Goal: Check status: Check status

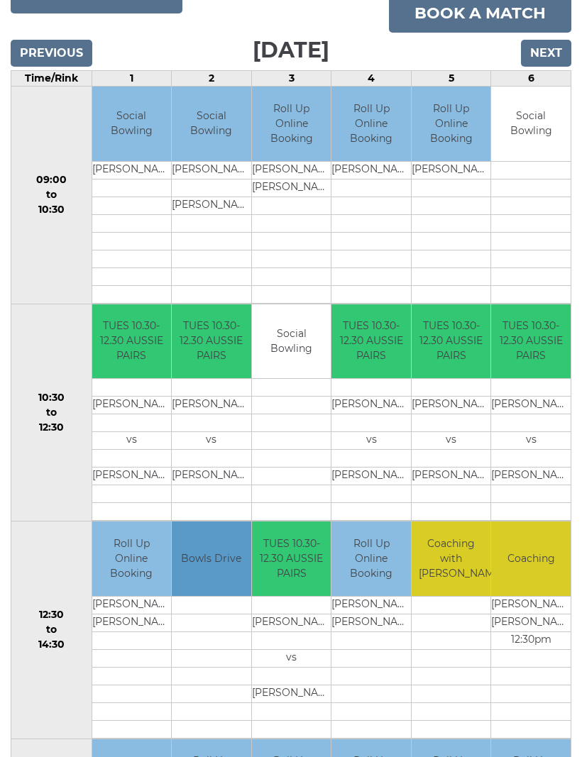
scroll to position [200, 0]
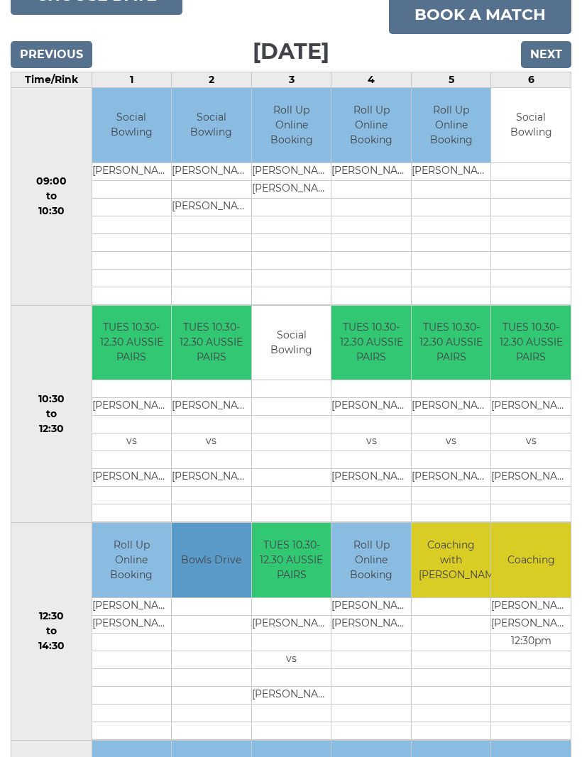
click at [543, 68] on input "Next" at bounding box center [546, 54] width 50 height 27
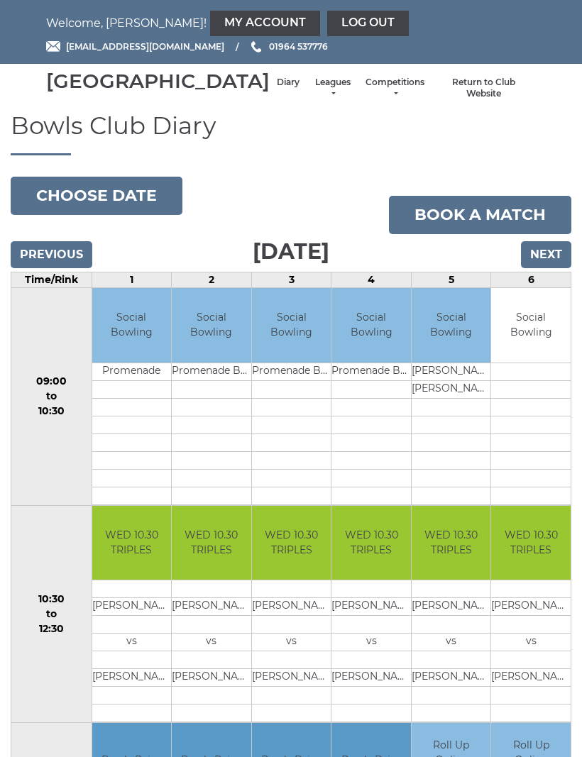
click at [548, 268] on input "Next" at bounding box center [546, 254] width 50 height 27
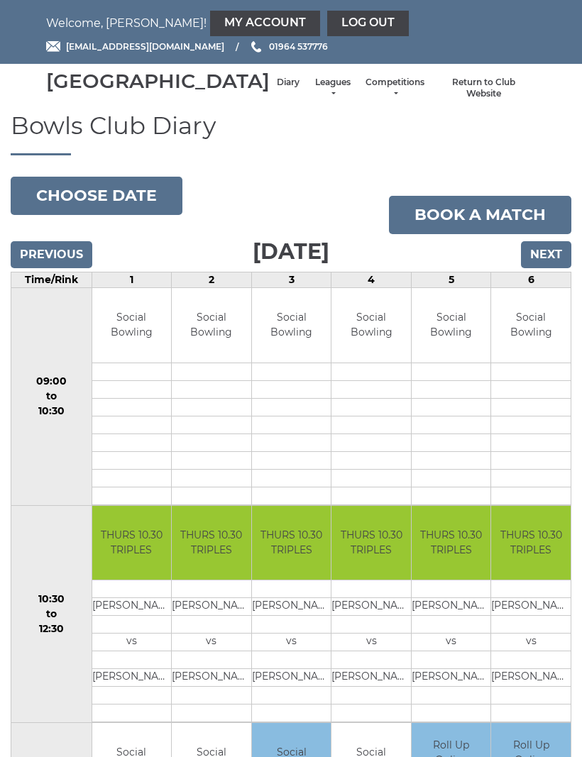
click at [161, 354] on td "Social Bowling" at bounding box center [131, 325] width 79 height 74
click at [210, 18] on link "My Account" at bounding box center [265, 24] width 110 height 26
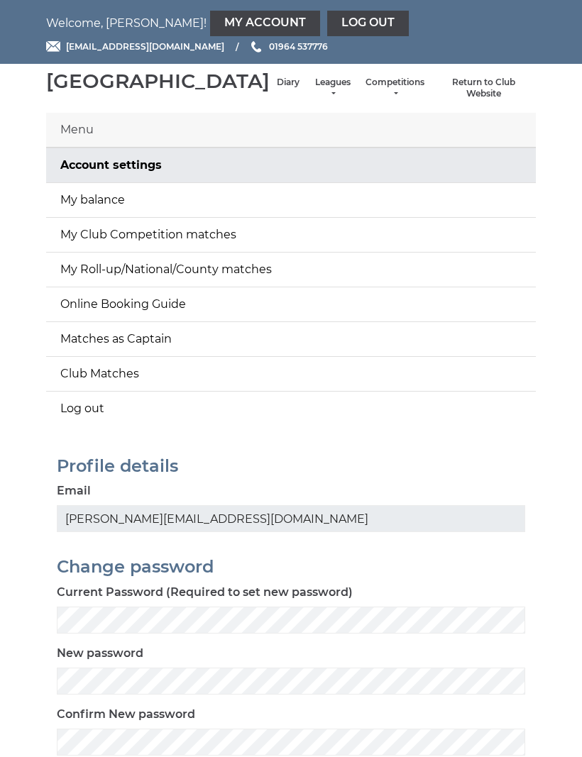
click at [118, 217] on link "My balance" at bounding box center [291, 200] width 490 height 34
